Goal: Navigation & Orientation: Find specific page/section

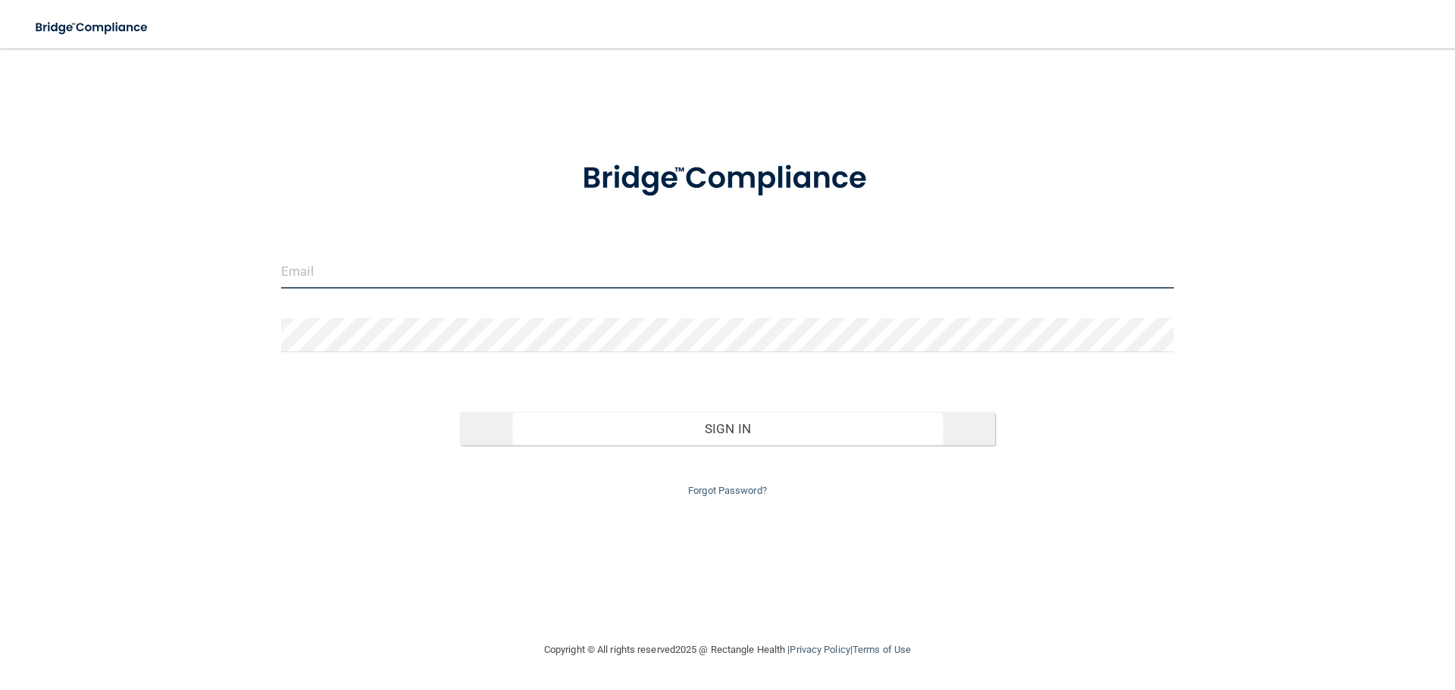
type input "[EMAIL_ADDRESS][PERSON_NAME][DOMAIN_NAME]"
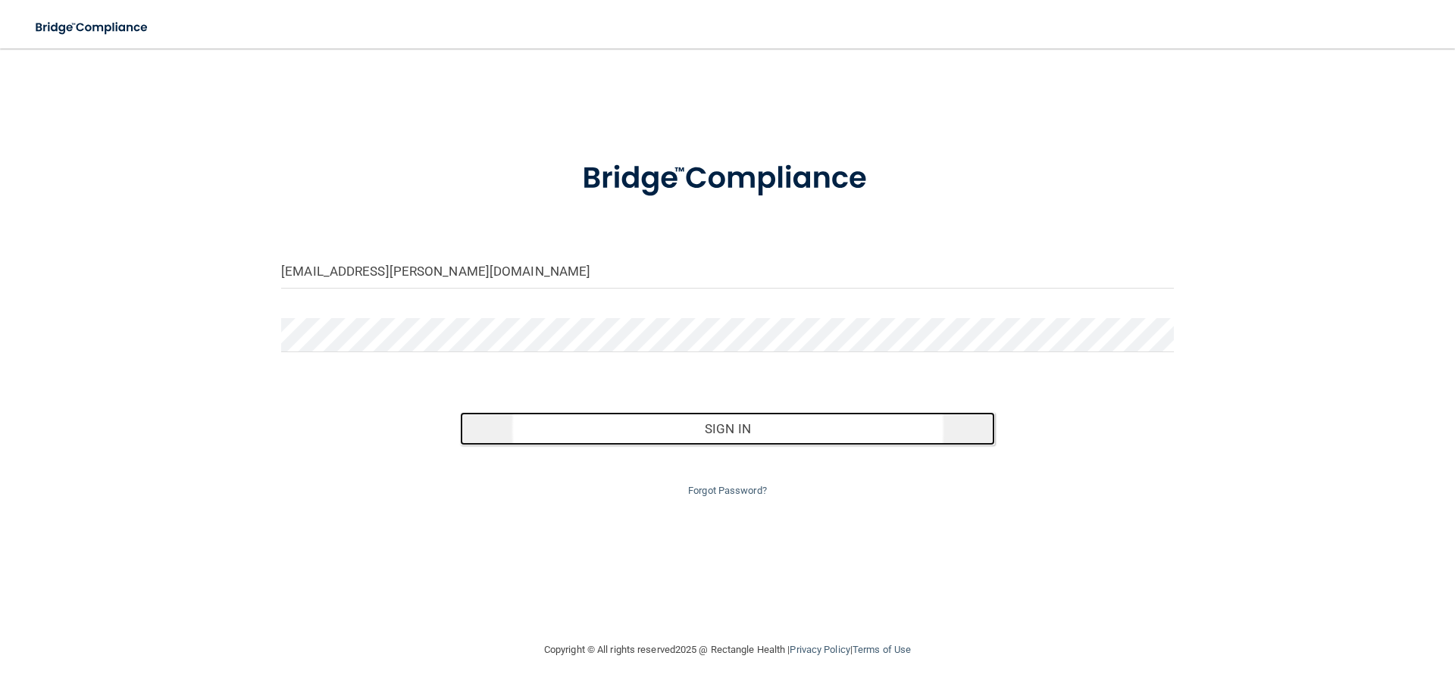
click at [747, 433] on button "Sign In" at bounding box center [728, 428] width 536 height 33
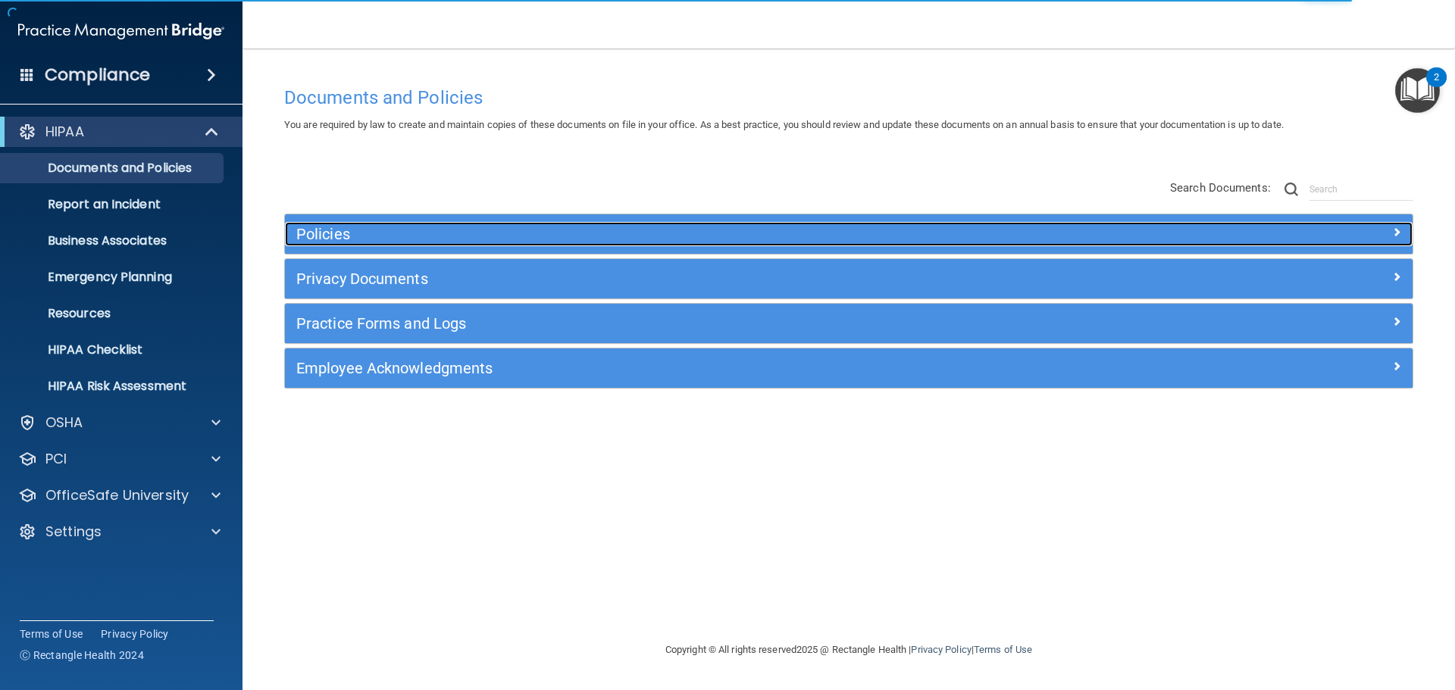
click at [299, 226] on h5 "Policies" at bounding box center [707, 234] width 823 height 17
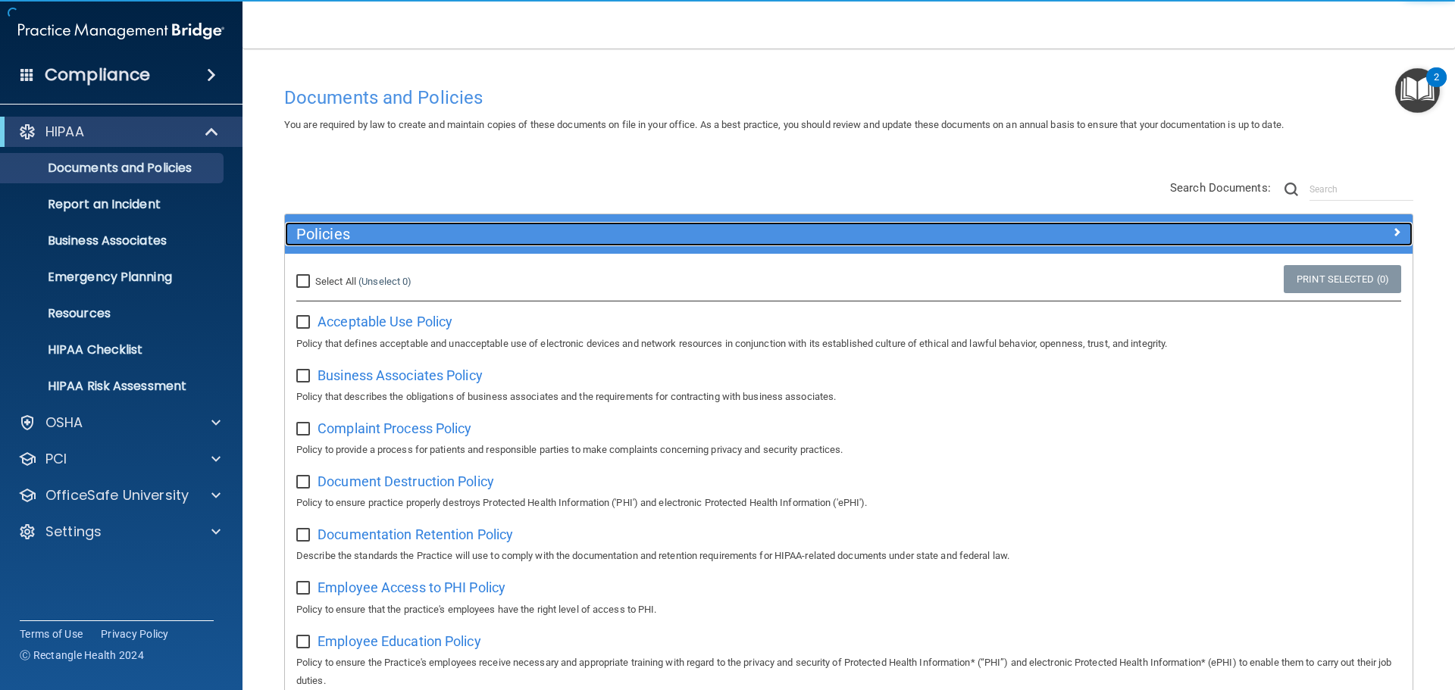
click at [299, 226] on h5 "Policies" at bounding box center [707, 234] width 823 height 17
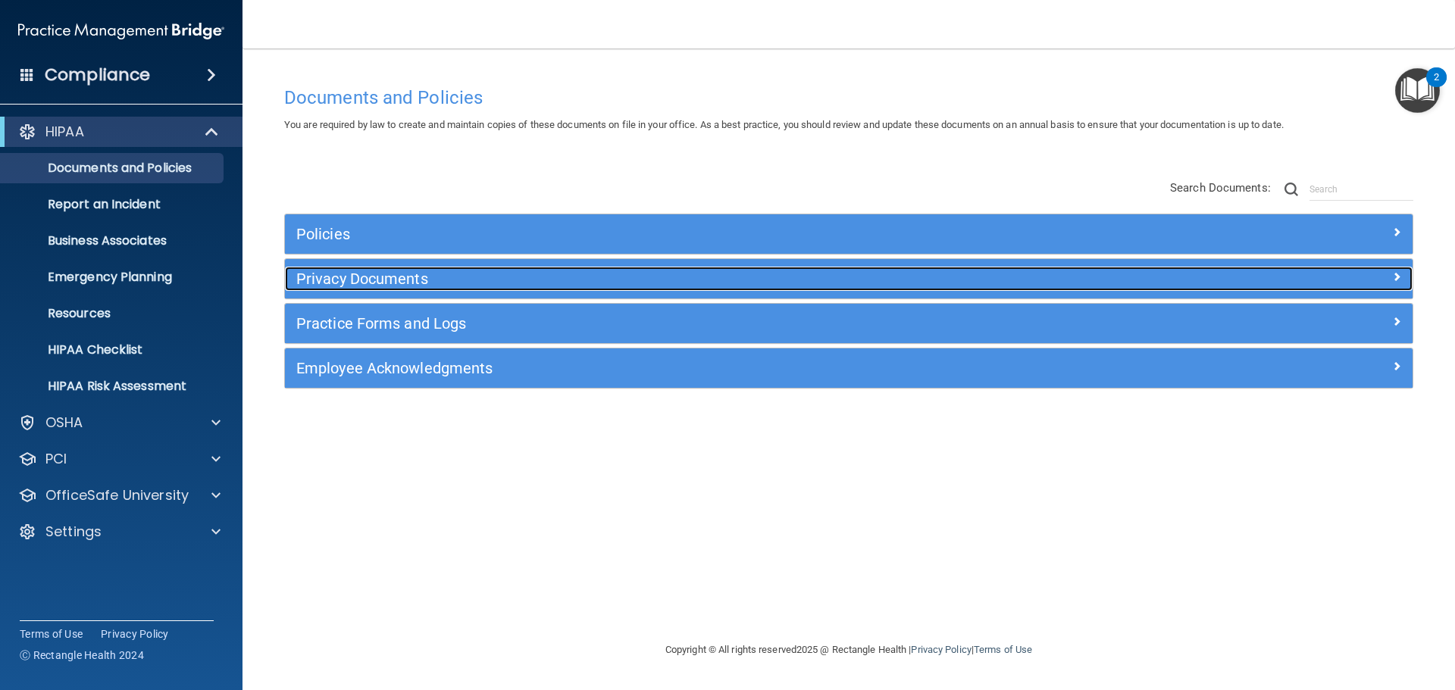
click at [358, 280] on h5 "Privacy Documents" at bounding box center [707, 279] width 823 height 17
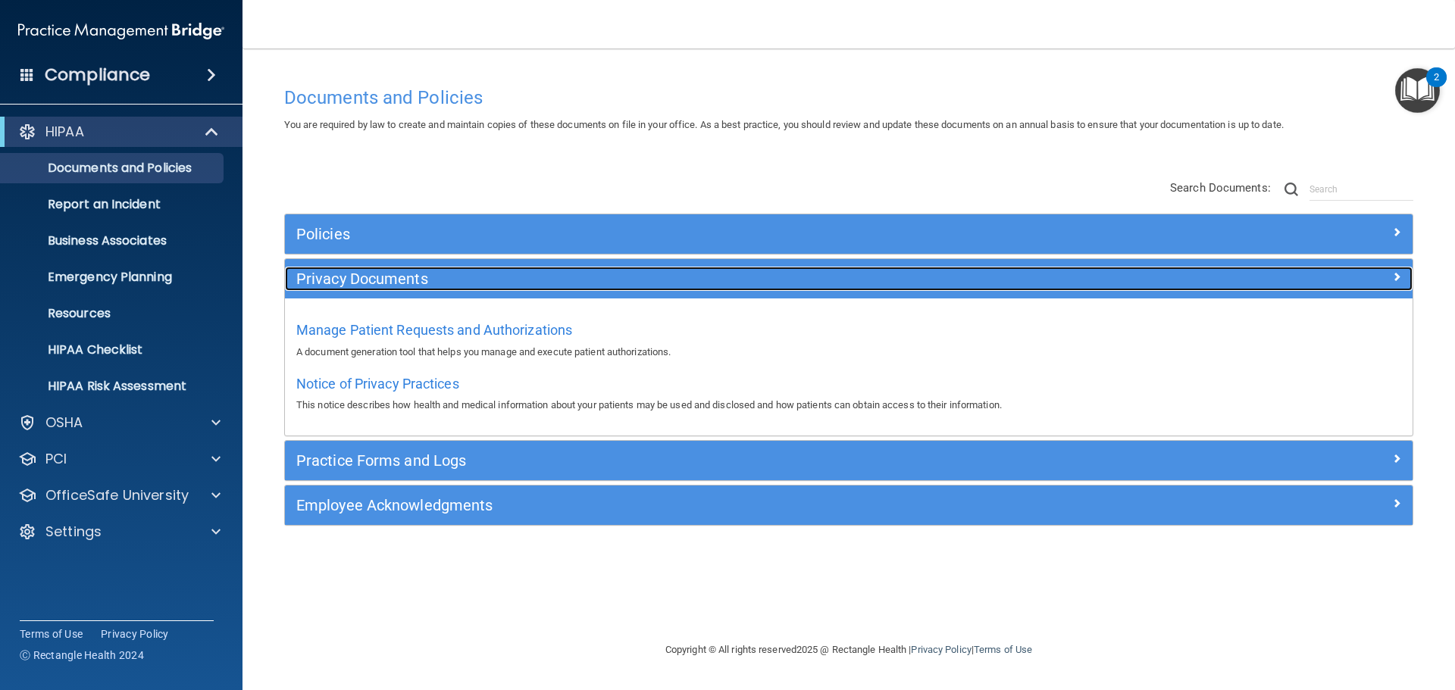
click at [358, 280] on h5 "Privacy Documents" at bounding box center [707, 279] width 823 height 17
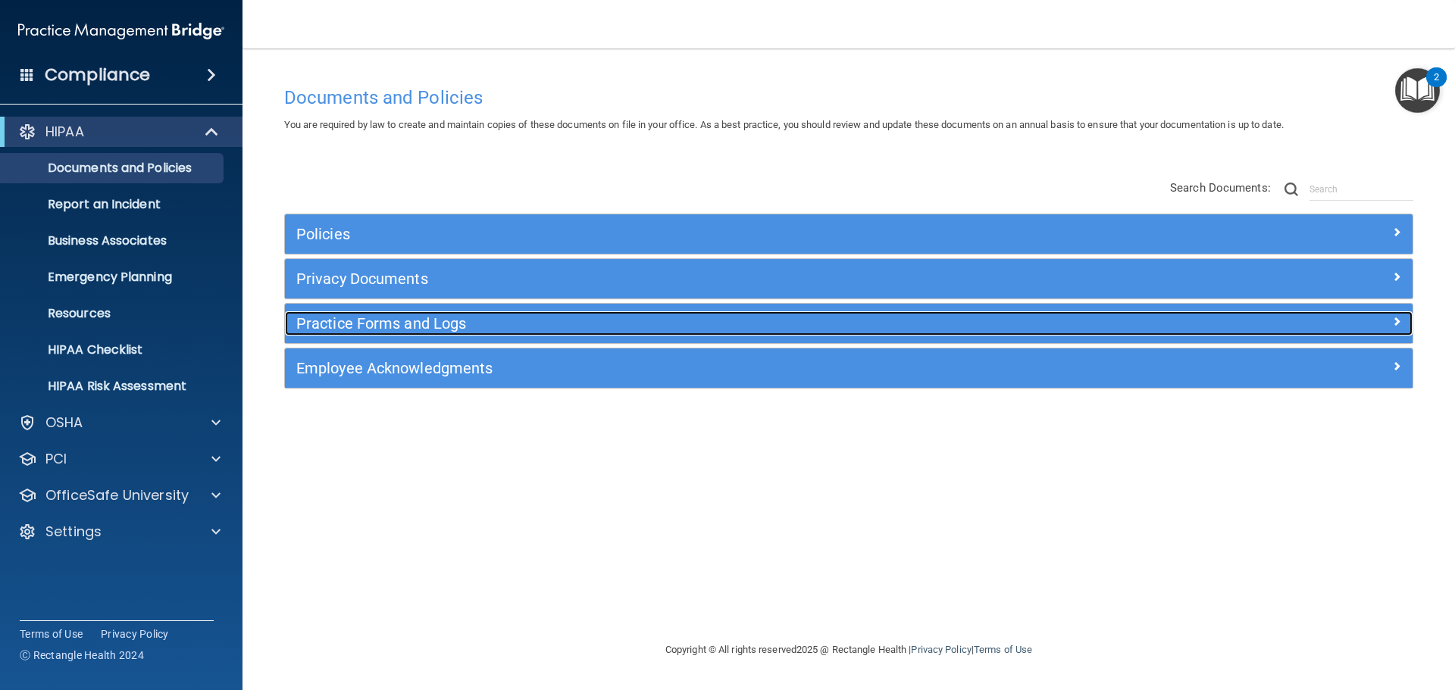
click at [390, 325] on h5 "Practice Forms and Logs" at bounding box center [707, 323] width 823 height 17
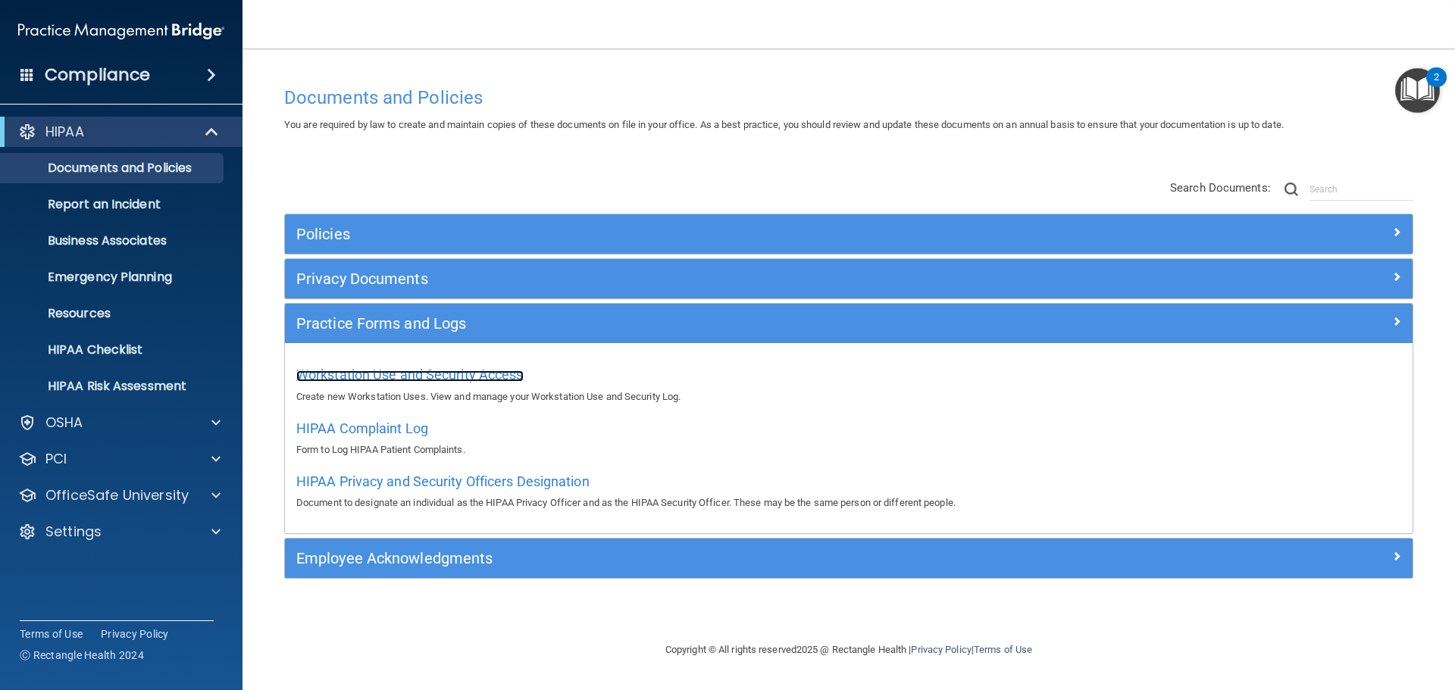
click at [438, 377] on span "Workstation Use and Security Access" at bounding box center [409, 375] width 227 height 16
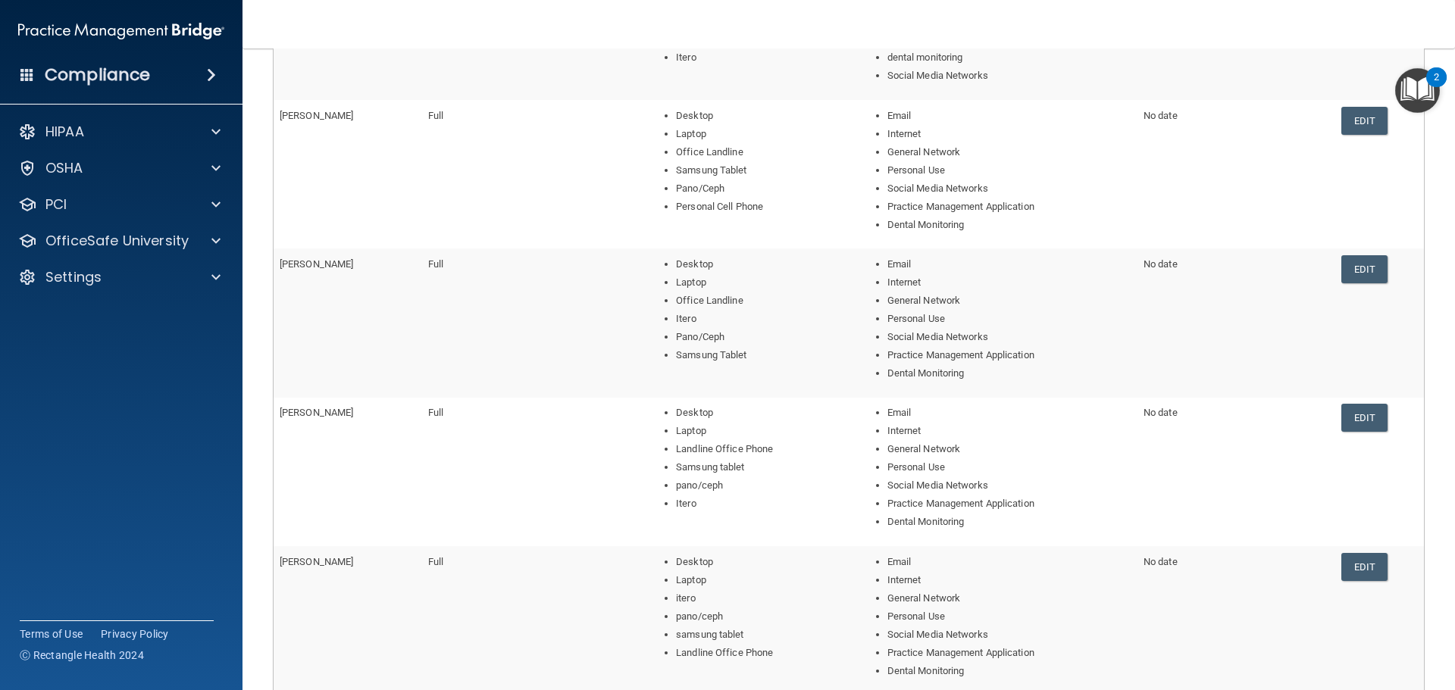
scroll to position [555, 0]
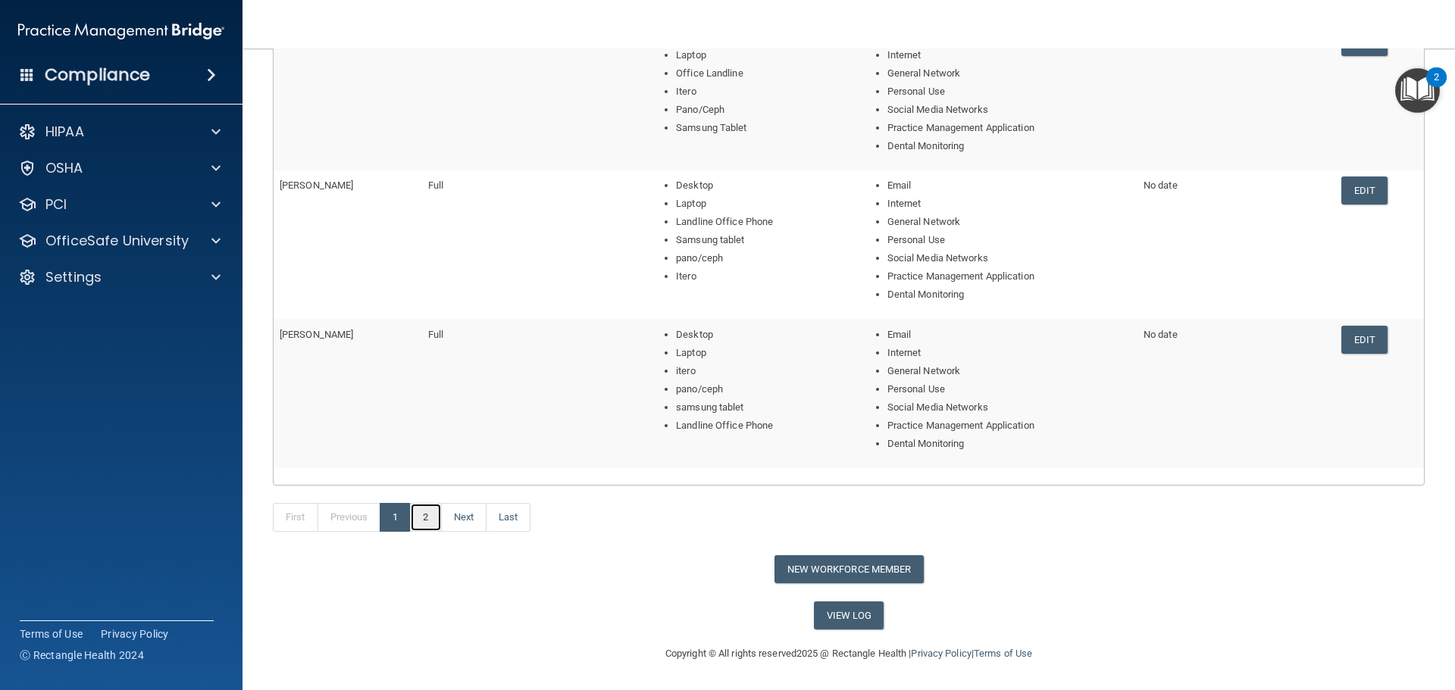
click at [427, 518] on link "2" at bounding box center [425, 517] width 31 height 29
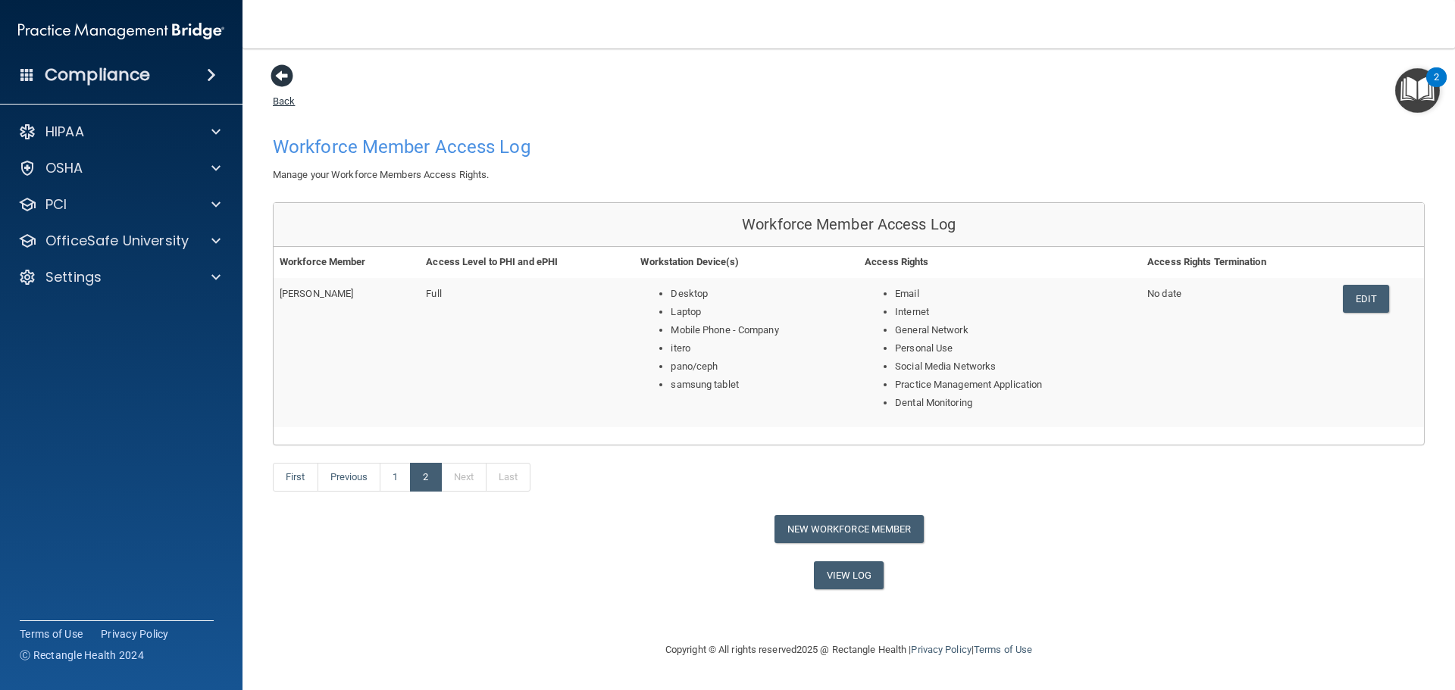
click at [287, 69] on span at bounding box center [282, 75] width 23 height 23
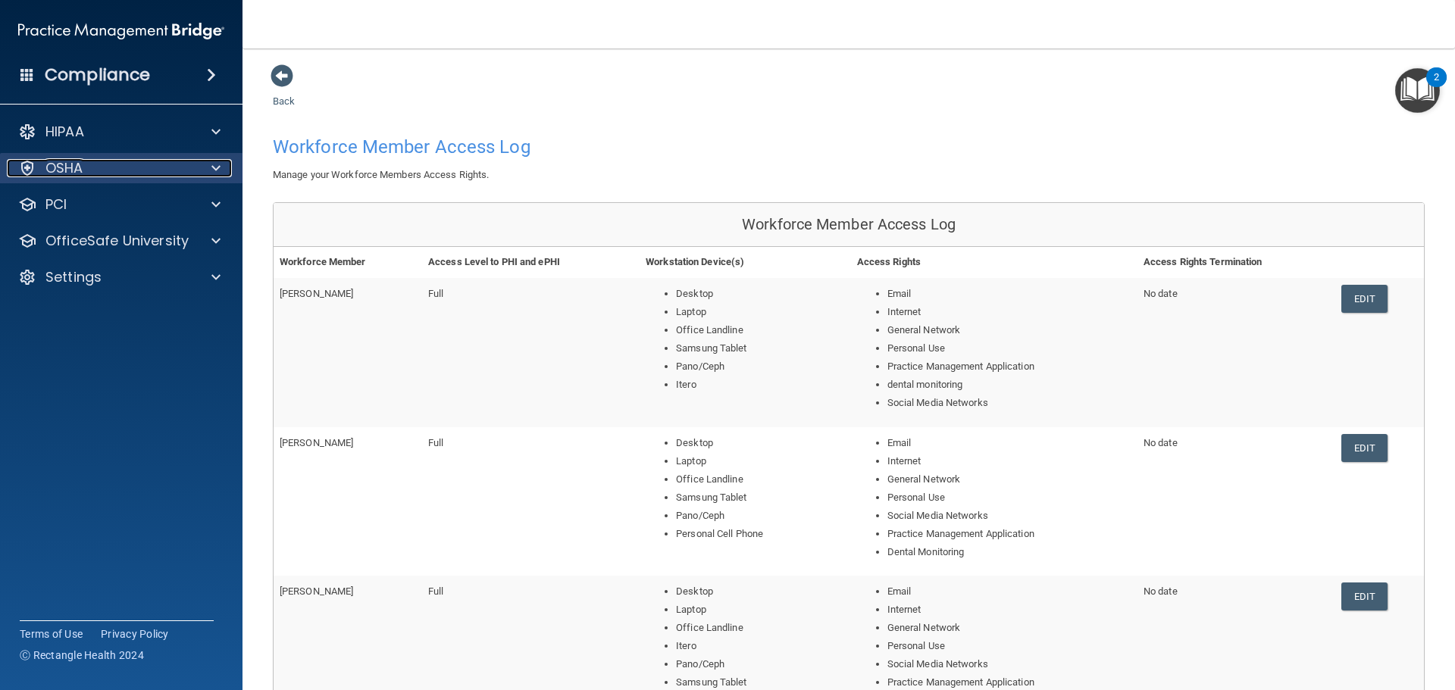
click at [196, 165] on div at bounding box center [214, 168] width 38 height 18
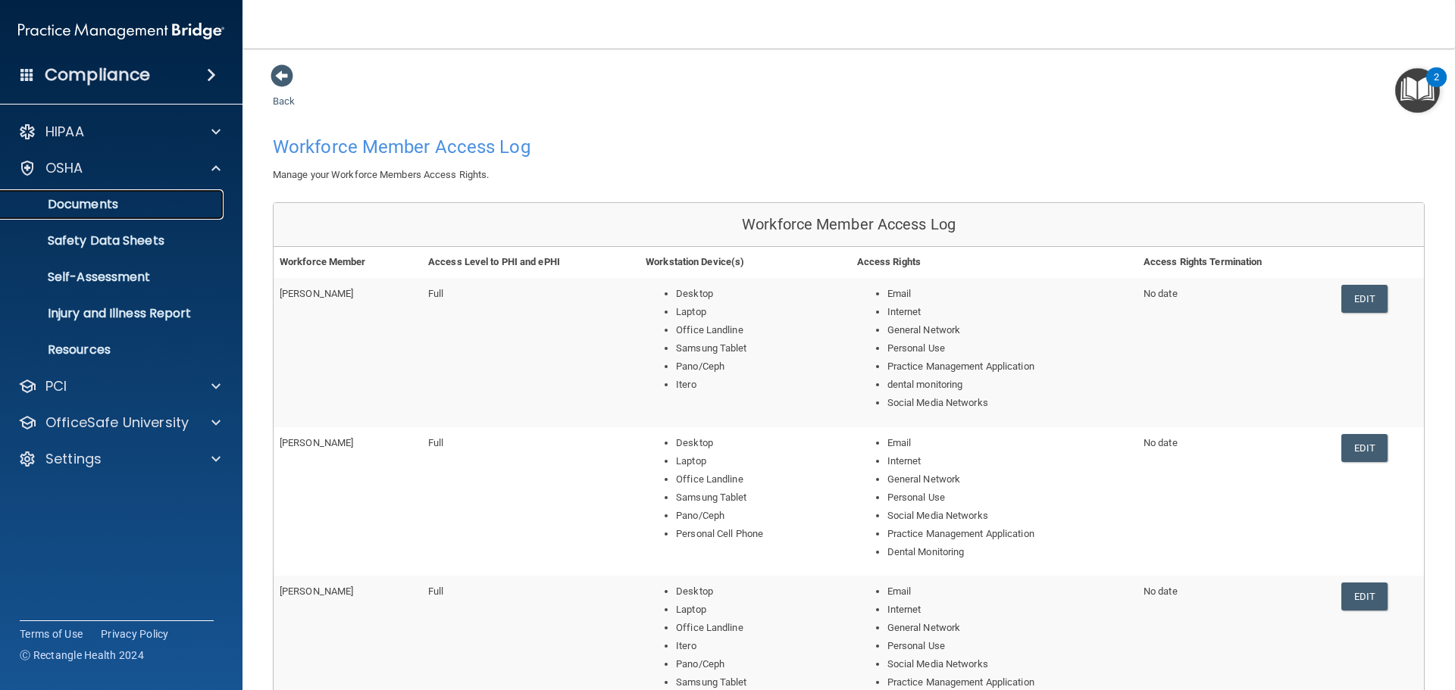
click at [117, 207] on p "Documents" at bounding box center [113, 204] width 207 height 15
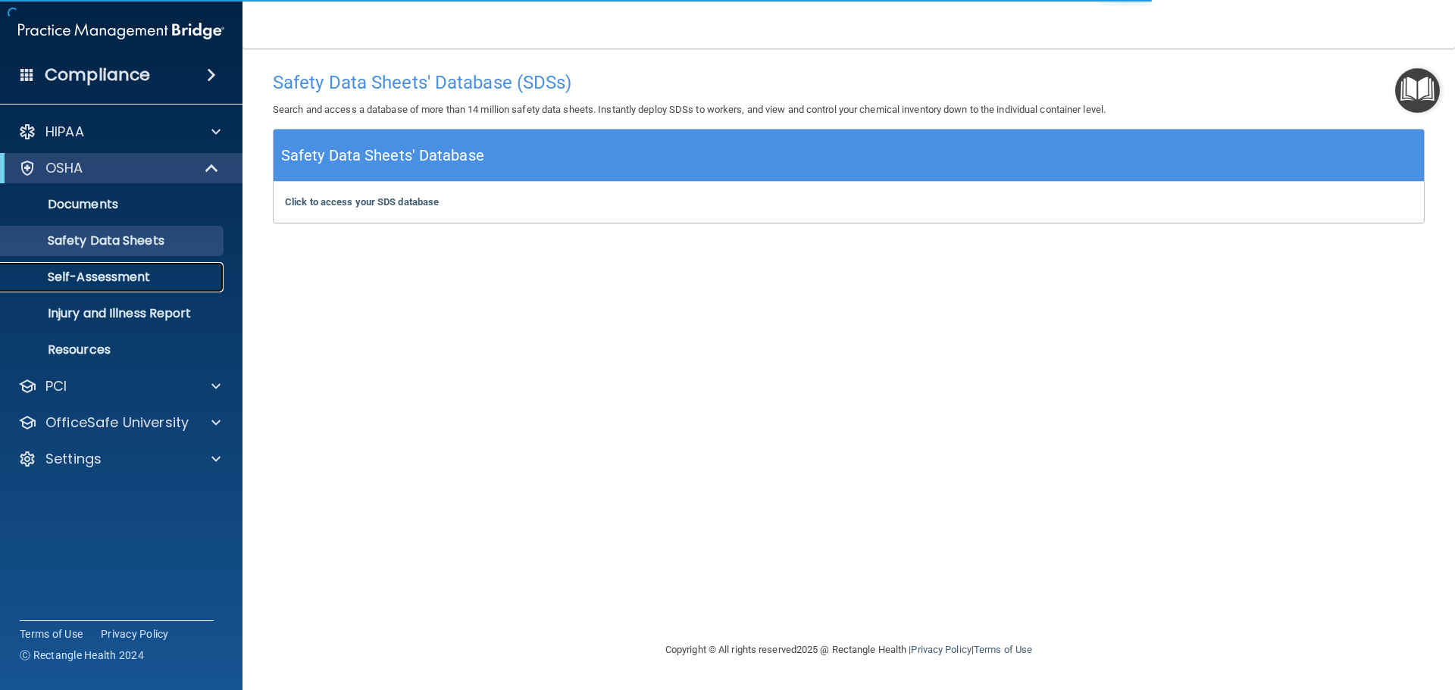
click at [137, 280] on p "Self-Assessment" at bounding box center [113, 277] width 207 height 15
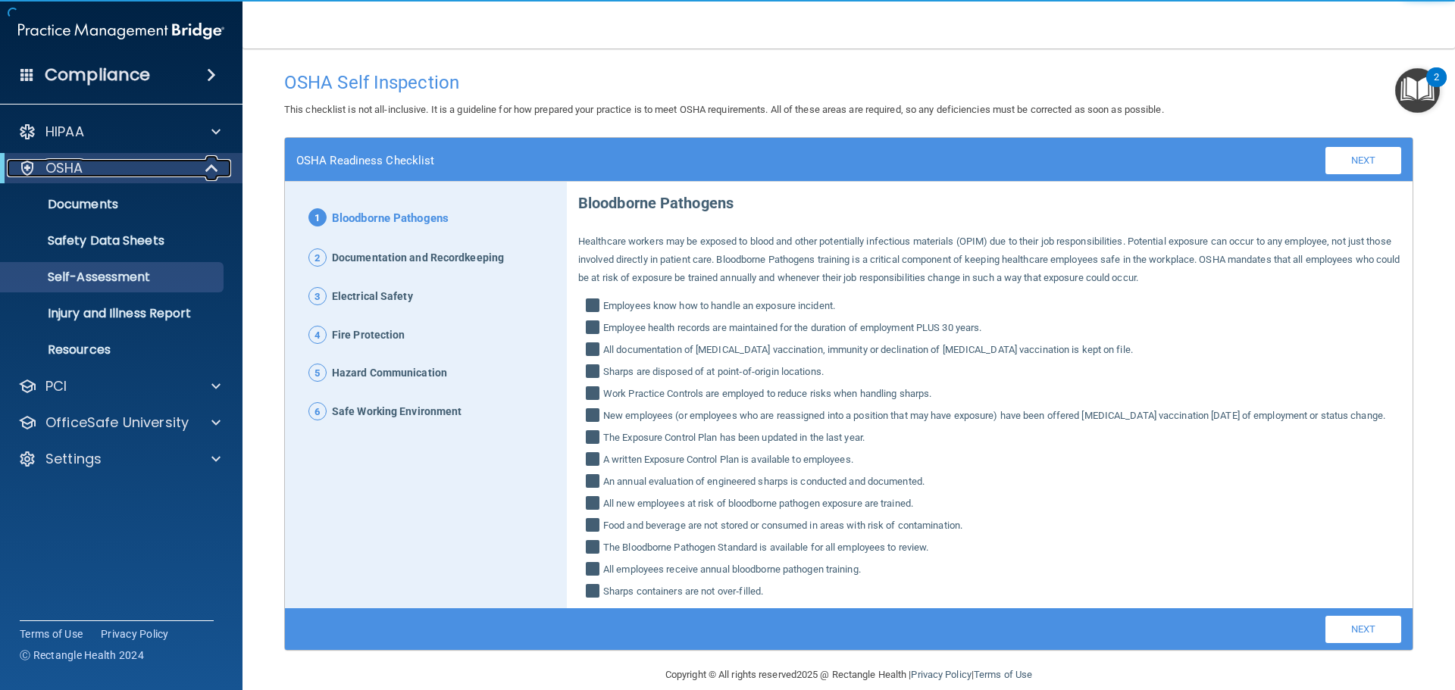
click at [189, 171] on div "OSHA" at bounding box center [100, 168] width 187 height 18
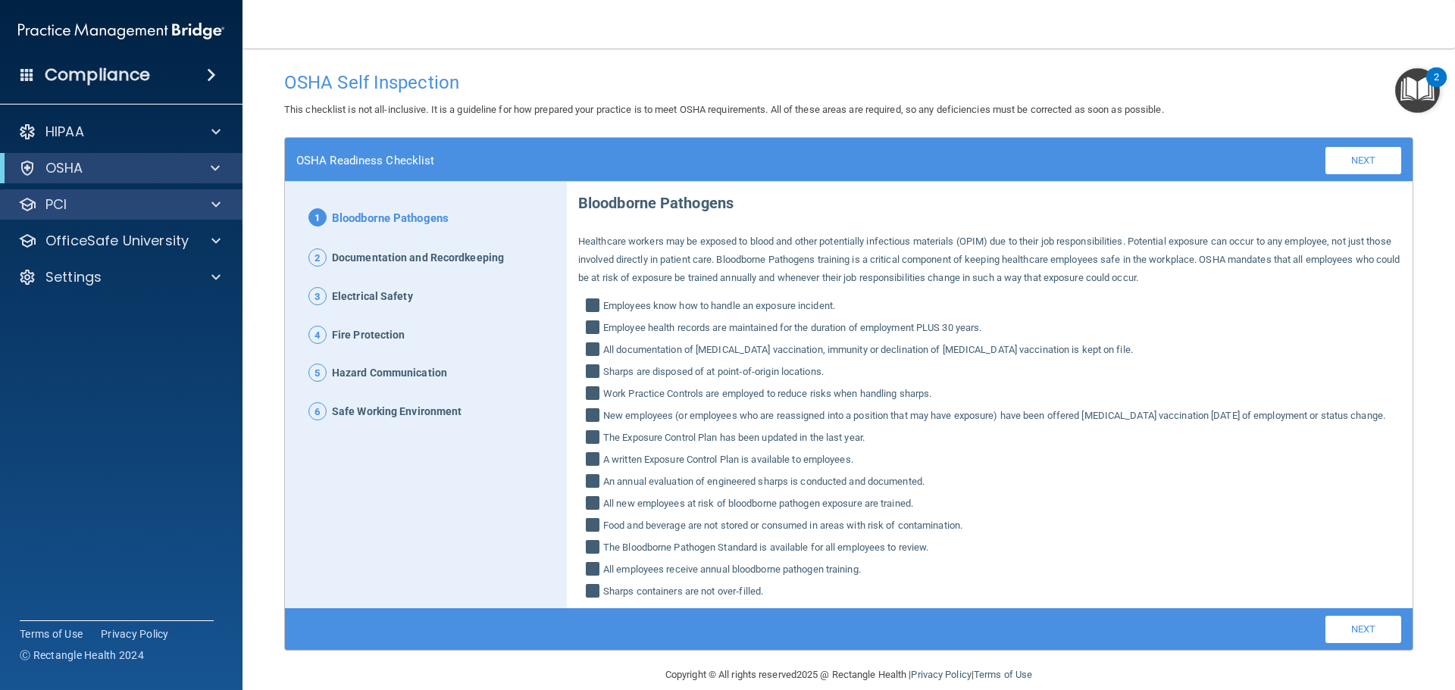
click at [204, 217] on div "PCI" at bounding box center [121, 204] width 243 height 30
click at [211, 205] on span at bounding box center [215, 205] width 9 height 18
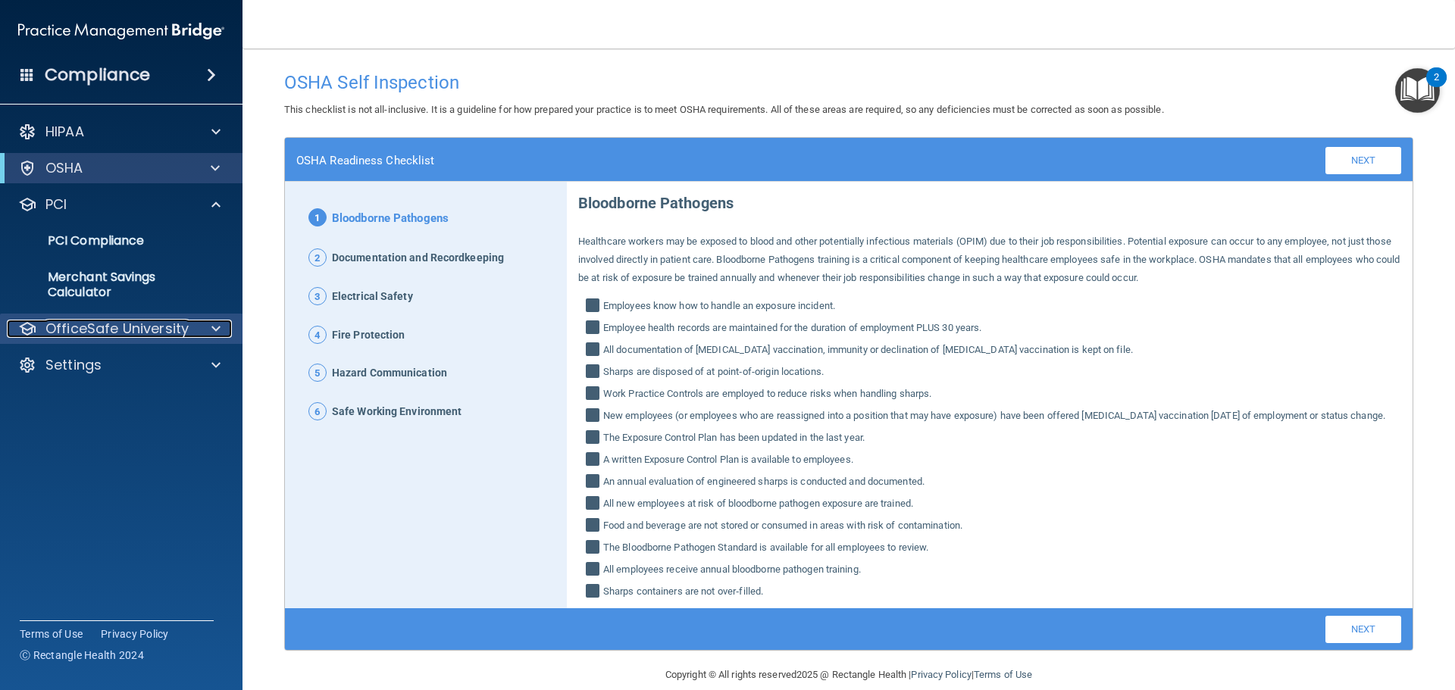
click at [190, 320] on div "OfficeSafe University" at bounding box center [101, 329] width 188 height 18
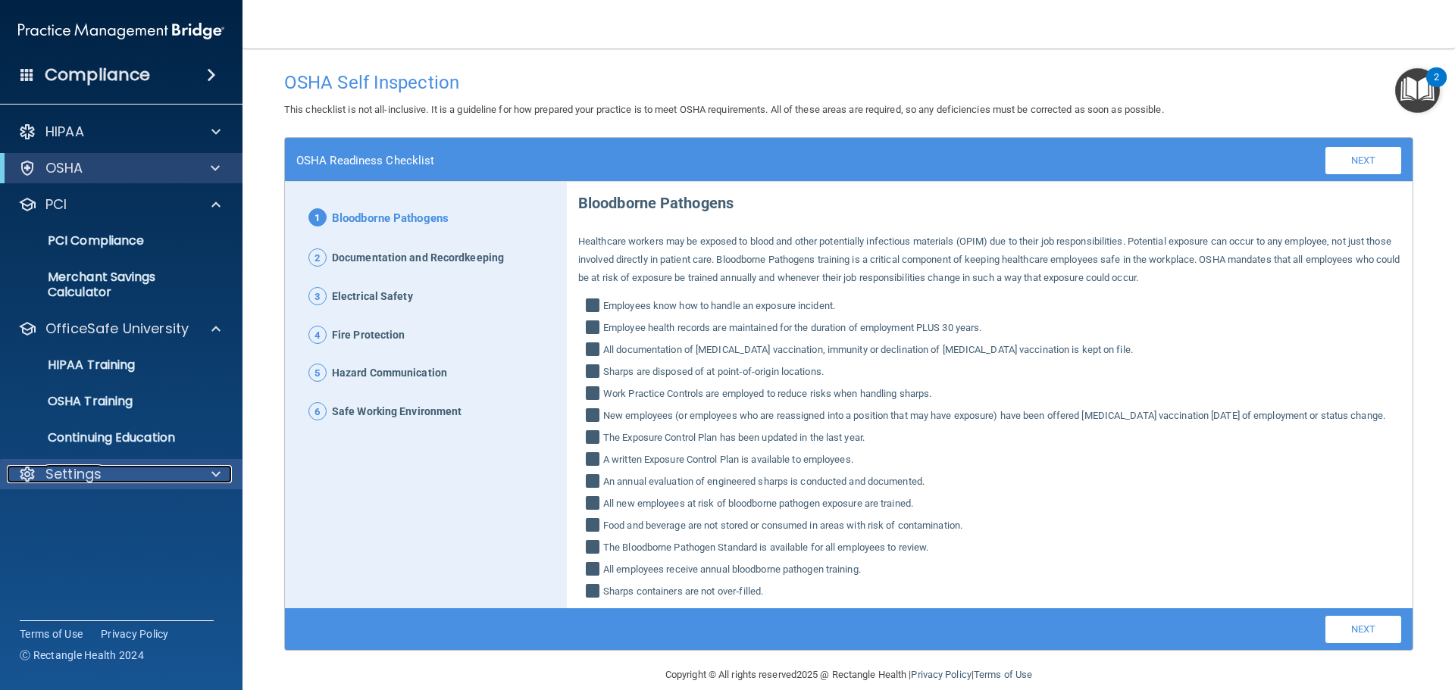
click at [211, 466] on span at bounding box center [215, 474] width 9 height 18
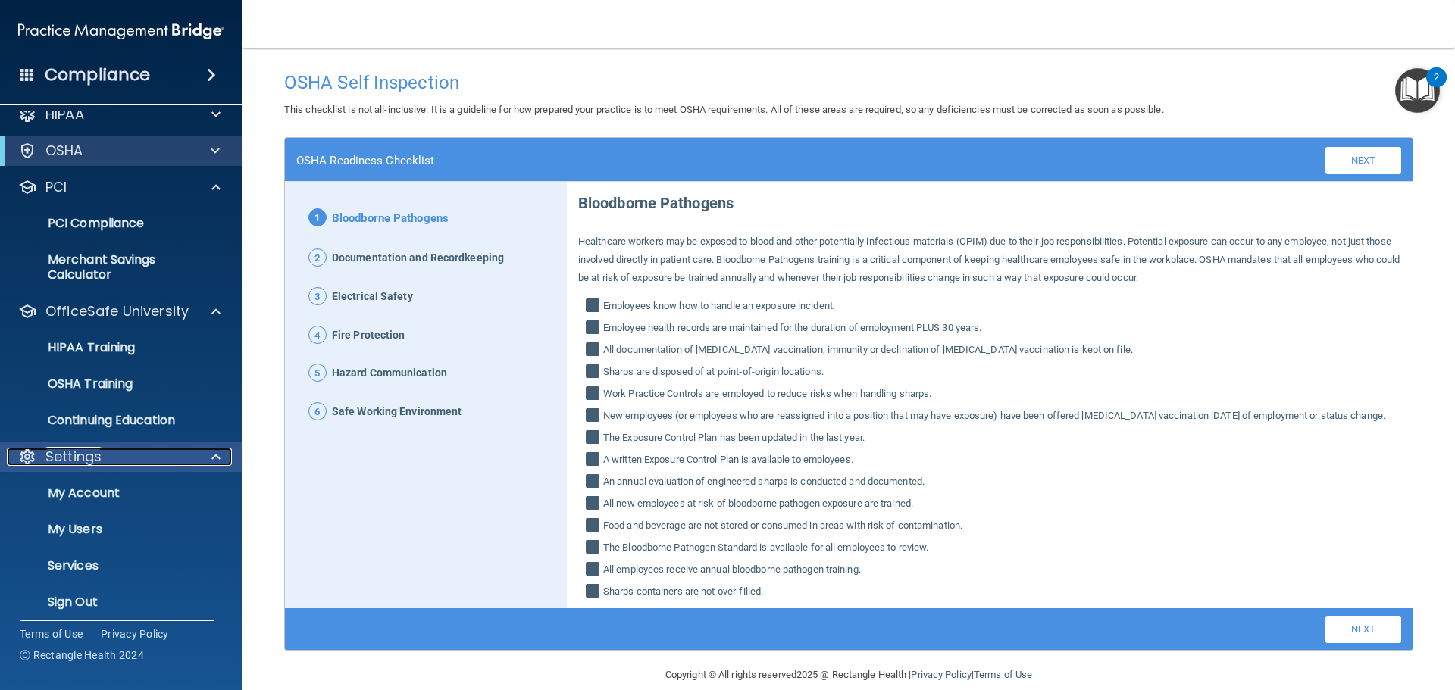
scroll to position [27, 0]
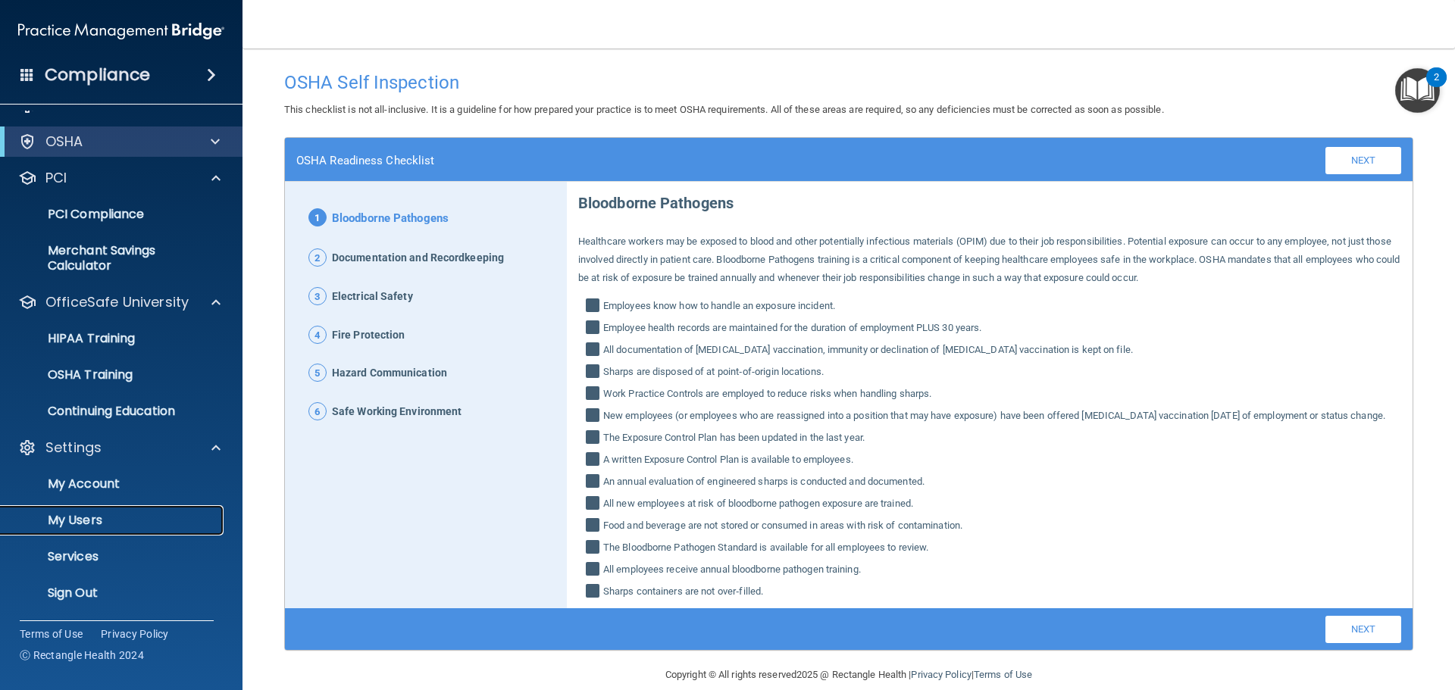
click at [197, 521] on p "My Users" at bounding box center [113, 520] width 207 height 15
